Goal: Task Accomplishment & Management: Use online tool/utility

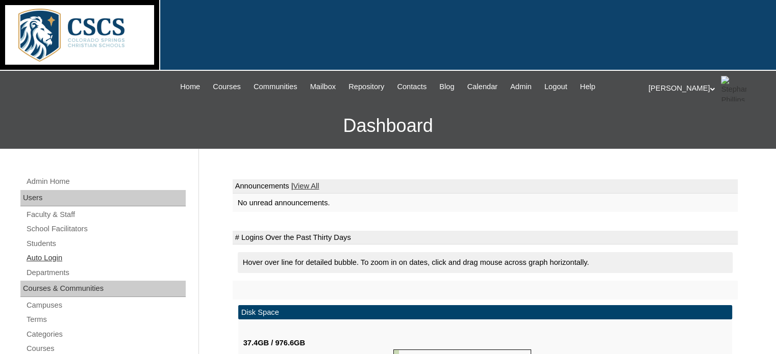
click at [55, 257] on link "Auto Login" at bounding box center [105, 258] width 160 height 13
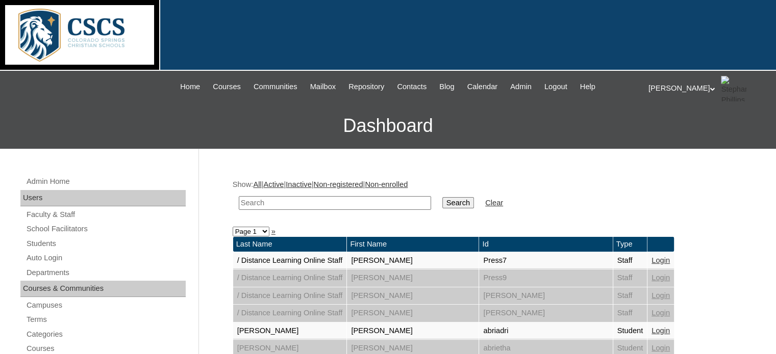
click at [261, 201] on input "text" at bounding box center [335, 203] width 192 height 14
click at [261, 201] on input "y" at bounding box center [335, 203] width 192 height 14
type input "young"
click at [442, 197] on input "Search" at bounding box center [458, 202] width 32 height 11
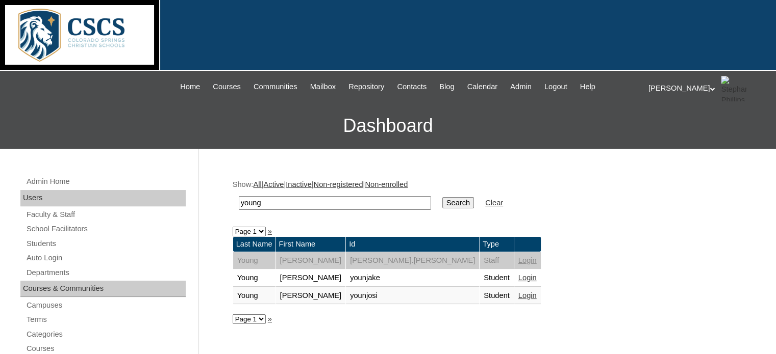
click at [518, 295] on link "Login" at bounding box center [527, 296] width 18 height 8
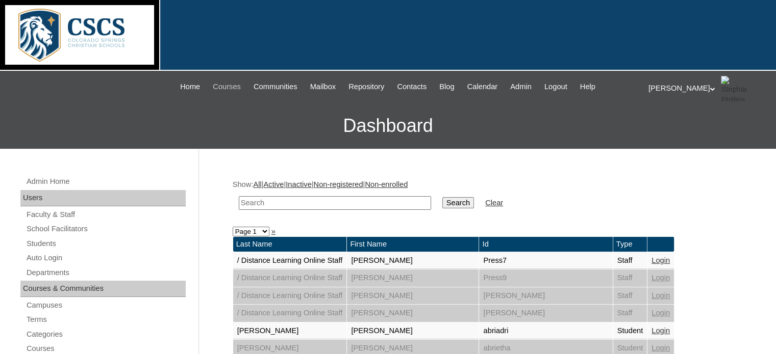
click at [216, 87] on span "Courses" at bounding box center [227, 87] width 28 height 12
